Goal: Task Accomplishment & Management: Use online tool/utility

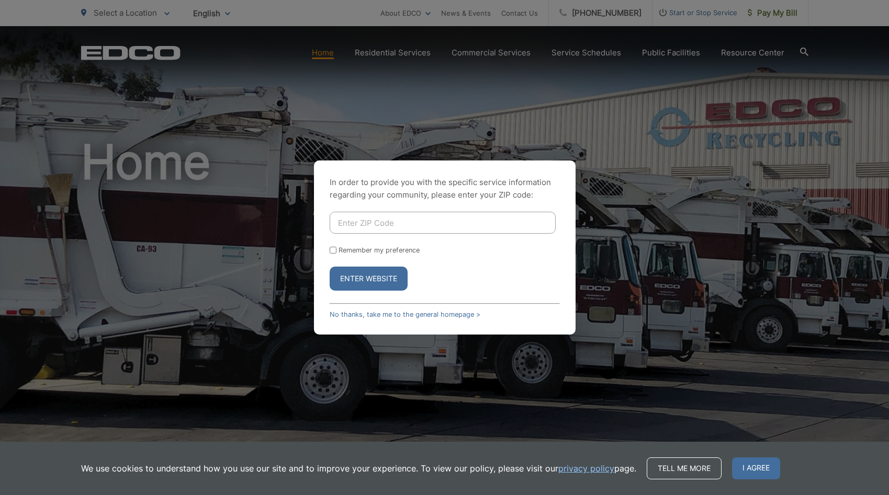
click at [332, 249] on input "Remember my preference" at bounding box center [333, 250] width 7 height 7
checkbox input "true"
click at [404, 217] on input "Enter ZIP Code" at bounding box center [443, 223] width 226 height 22
type input "92082"
click at [368, 279] on button "Enter Website" at bounding box center [369, 279] width 78 height 24
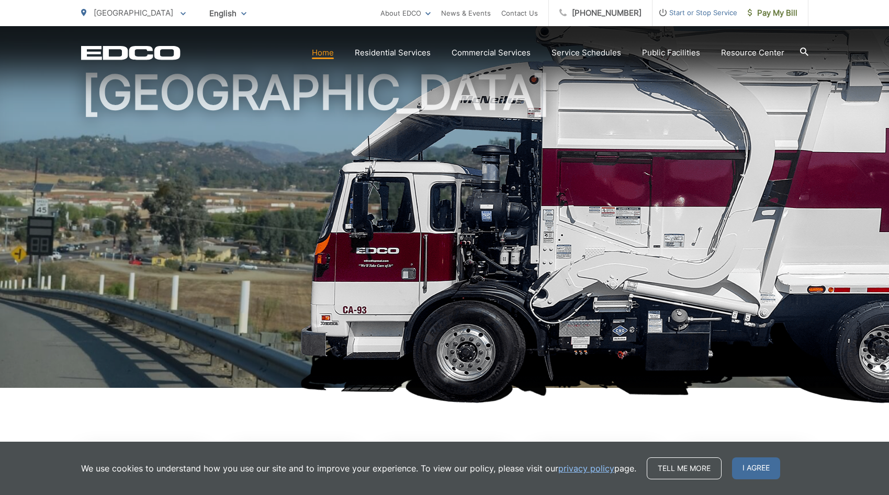
scroll to position [72, 0]
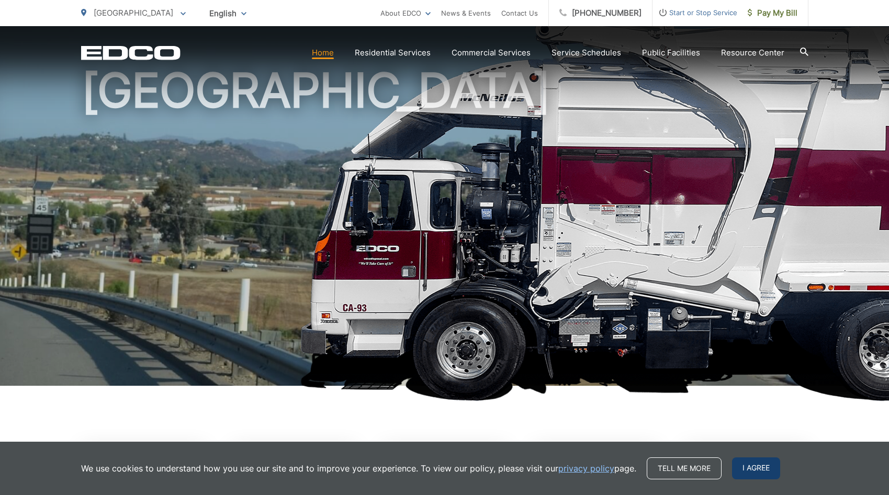
click at [772, 471] on span "I agree" at bounding box center [756, 469] width 48 height 22
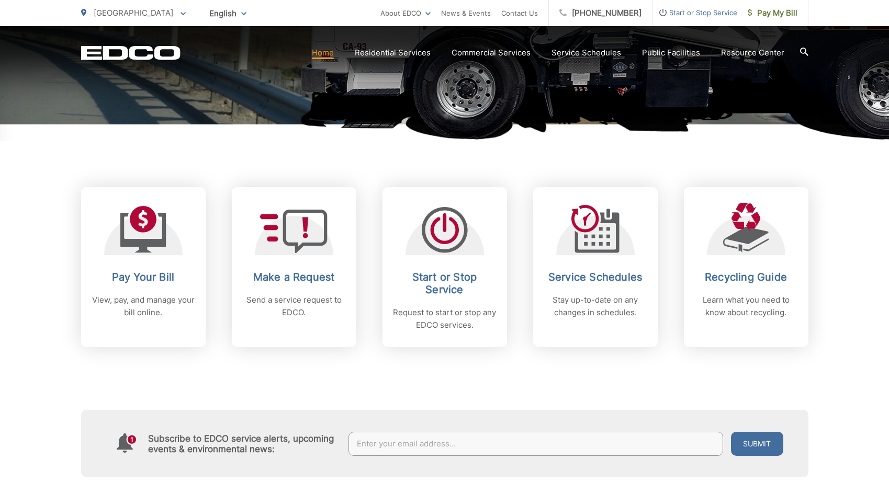
scroll to position [382, 0]
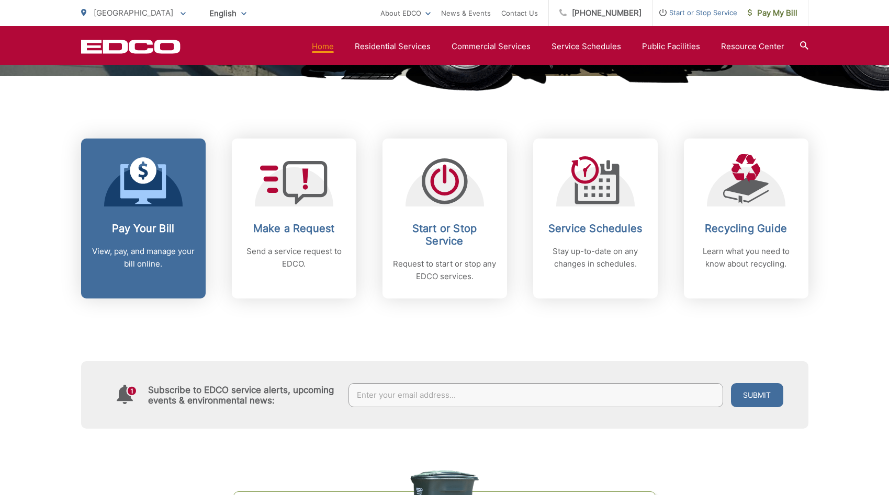
click at [124, 201] on icon at bounding box center [143, 180] width 46 height 47
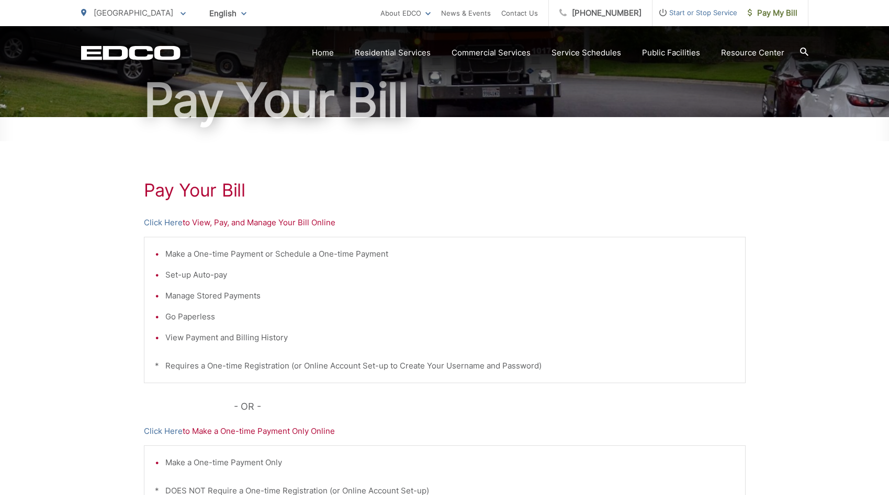
scroll to position [92, 0]
click at [307, 221] on p "Click Here to View, Pay, and Manage Your Bill Online" at bounding box center [445, 223] width 602 height 13
click at [164, 222] on link "Click Here" at bounding box center [163, 223] width 39 height 13
